Goal: Task Accomplishment & Management: Manage account settings

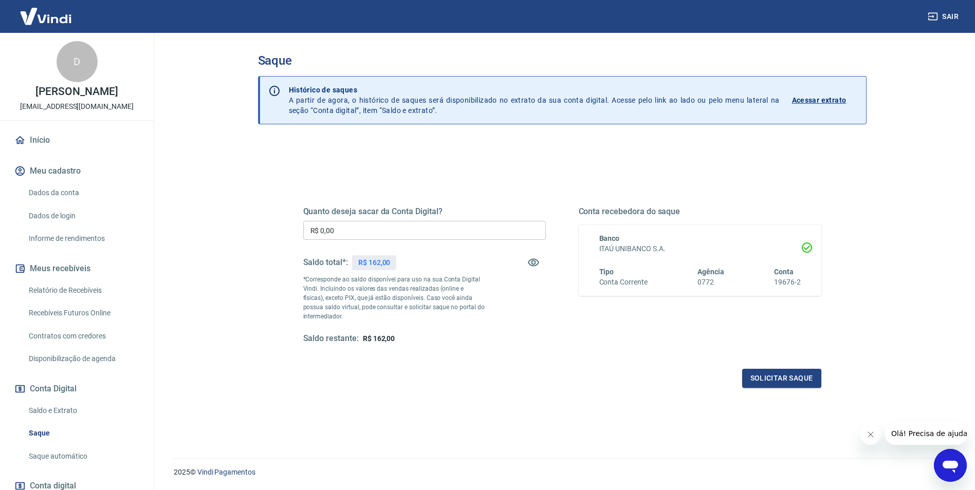
click at [559, 360] on div "Quanto deseja sacar da Conta Digital? R$ 0,00 ​ Saldo total*: R$ 162,00 *Corres…" at bounding box center [562, 285] width 518 height 206
click at [365, 229] on input "R$ 0,00" at bounding box center [424, 230] width 243 height 19
type input "R$ 162,00"
click at [782, 378] on button "Solicitar saque" at bounding box center [781, 378] width 79 height 19
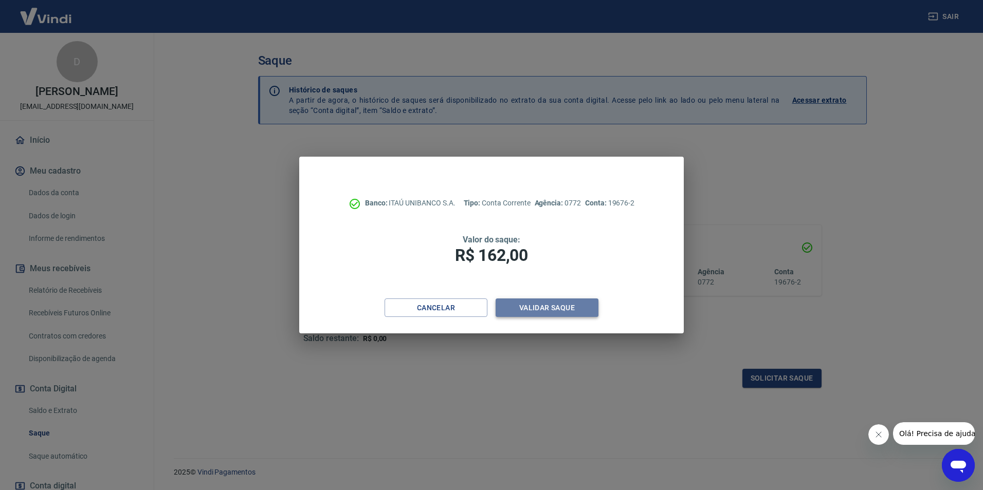
click at [547, 307] on button "Validar saque" at bounding box center [547, 308] width 103 height 19
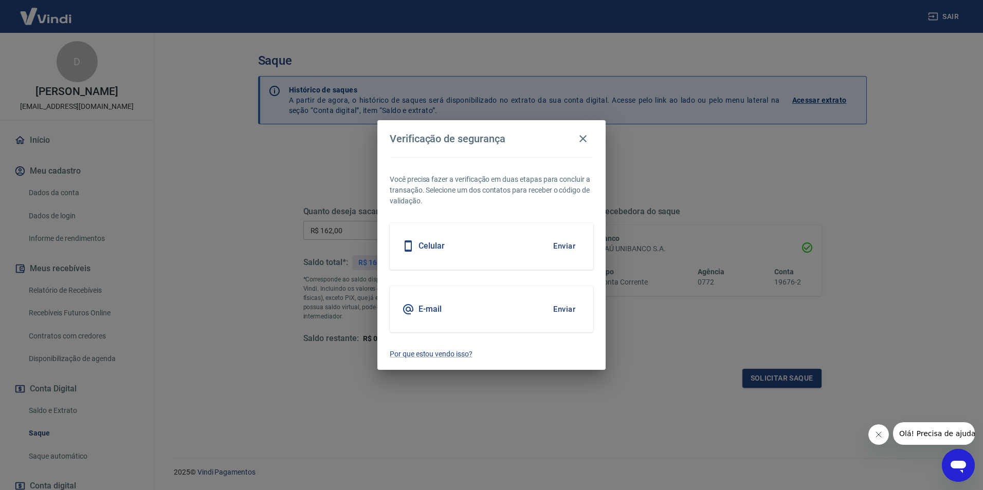
click at [576, 310] on button "Enviar" at bounding box center [563, 310] width 33 height 22
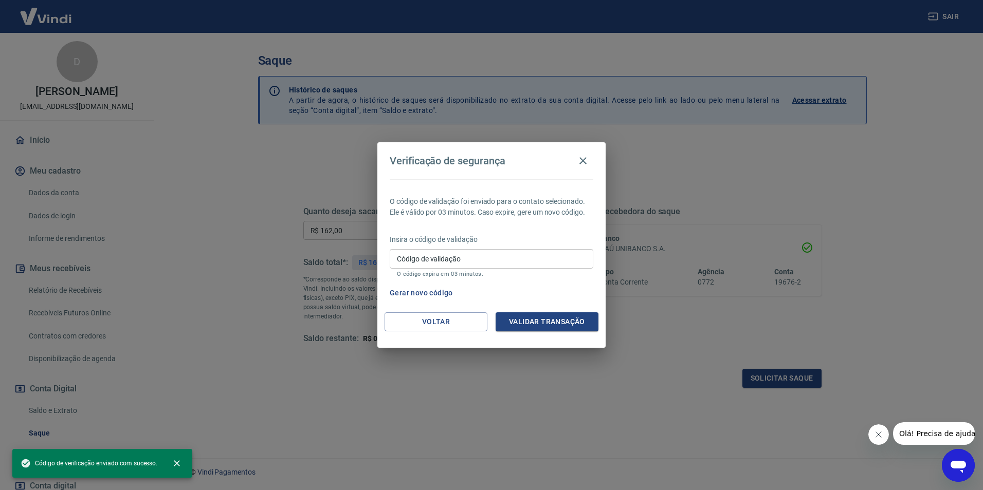
click at [489, 257] on input "Código de validação" at bounding box center [492, 258] width 204 height 19
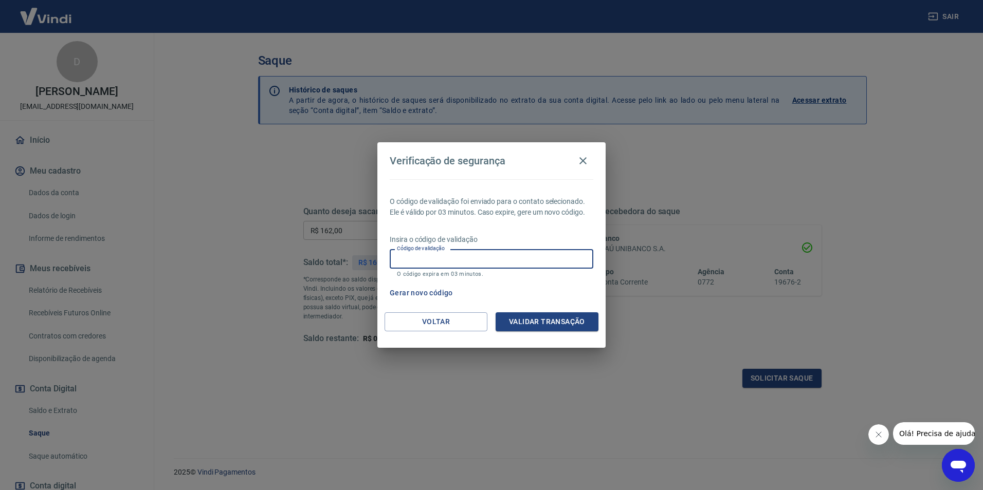
paste input "723203"
type input "723203"
click at [541, 325] on button "Validar transação" at bounding box center [547, 322] width 103 height 19
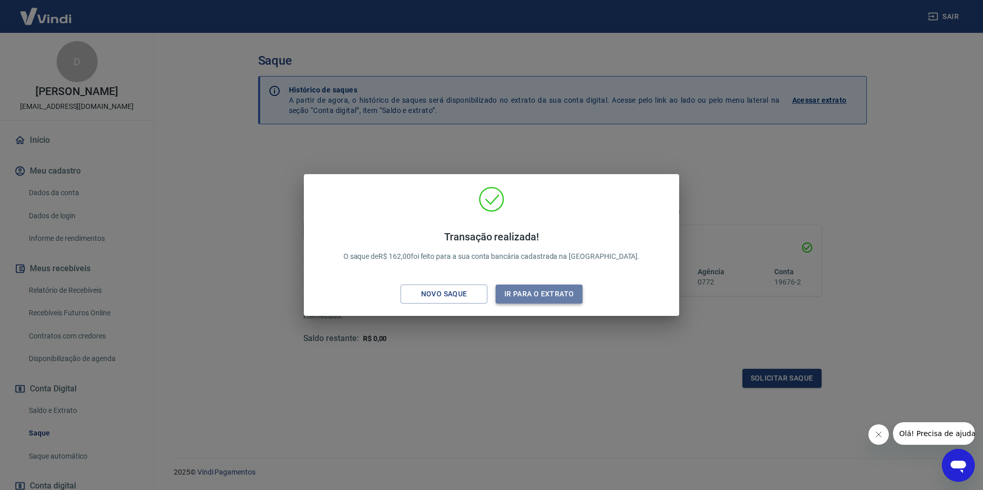
click at [537, 291] on button "Ir para o extrato" at bounding box center [539, 294] width 87 height 19
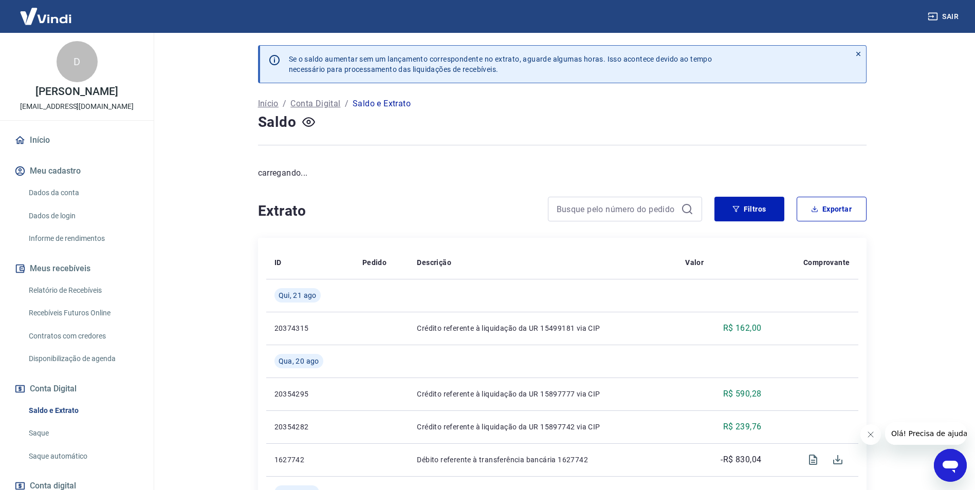
click at [212, 267] on main "Se o saldo aumentar sem um lançamento correspondente no extrato, aguarde alguma…" at bounding box center [562, 262] width 826 height 458
